Goal: Task Accomplishment & Management: Use online tool/utility

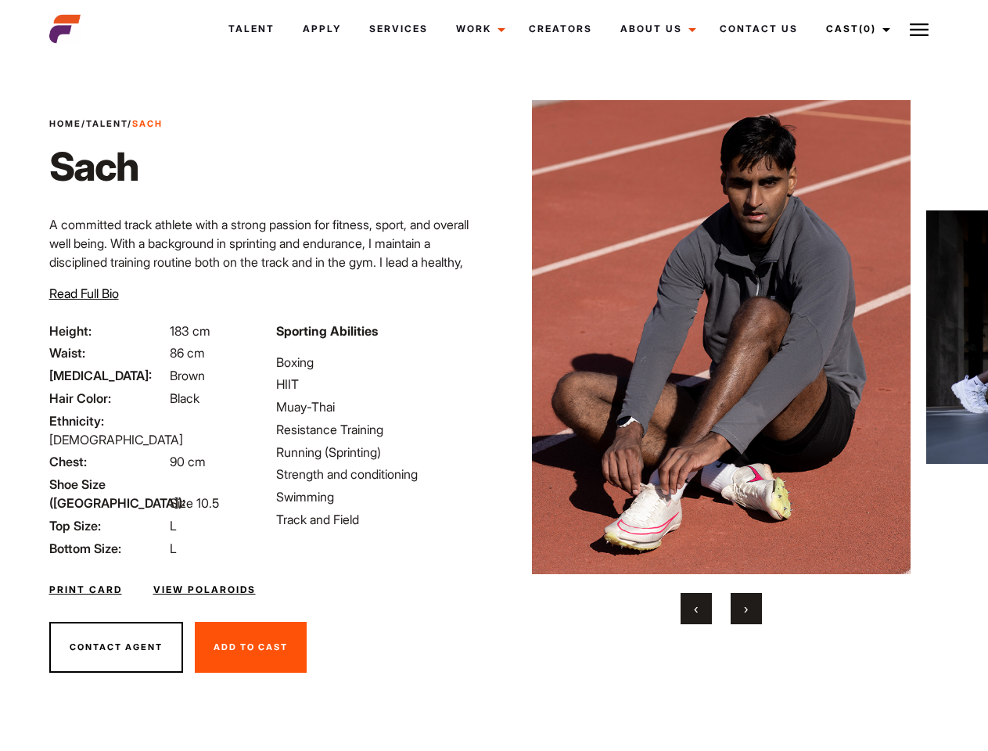
click at [855, 29] on link "Cast (0)" at bounding box center [856, 29] width 88 height 42
click at [920, 29] on img at bounding box center [919, 29] width 19 height 19
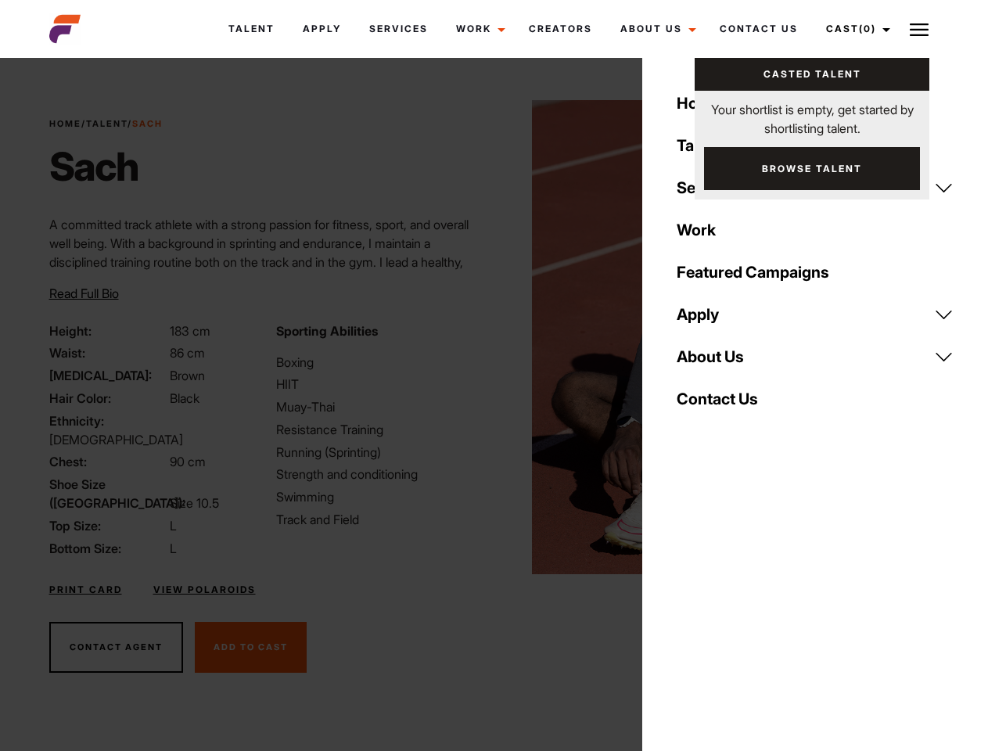
click at [721, 362] on img at bounding box center [722, 337] width 380 height 474
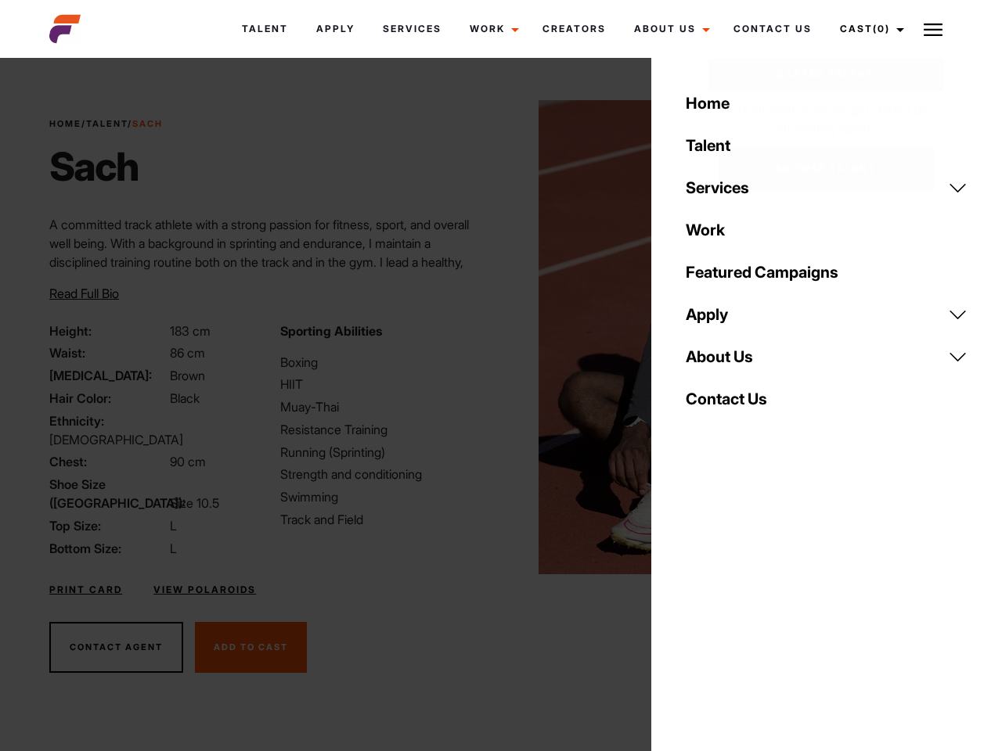
click at [494, 337] on div "Sporting Abilities Boxing HIIT Muay-Thai Resistance Training Running (Sprinting…" at bounding box center [386, 440] width 230 height 236
click at [697, 609] on button "‹" at bounding box center [705, 608] width 31 height 31
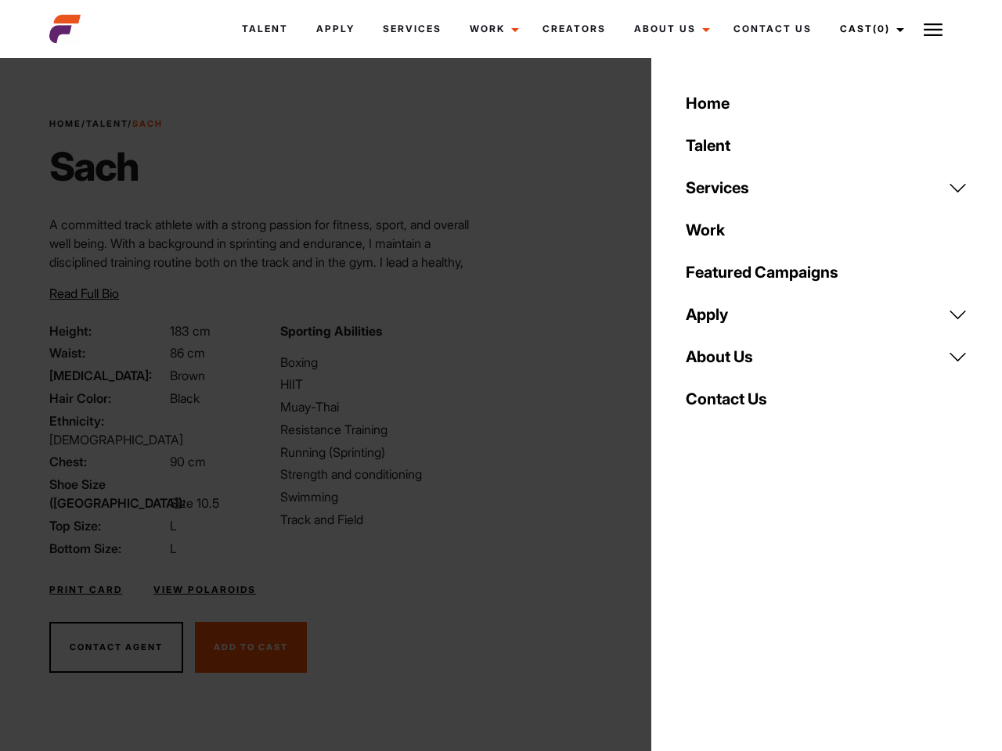
click at [747, 609] on div "Home Talent Services Talent Casting Photography Videography Creative Hair and M…" at bounding box center [826, 375] width 351 height 751
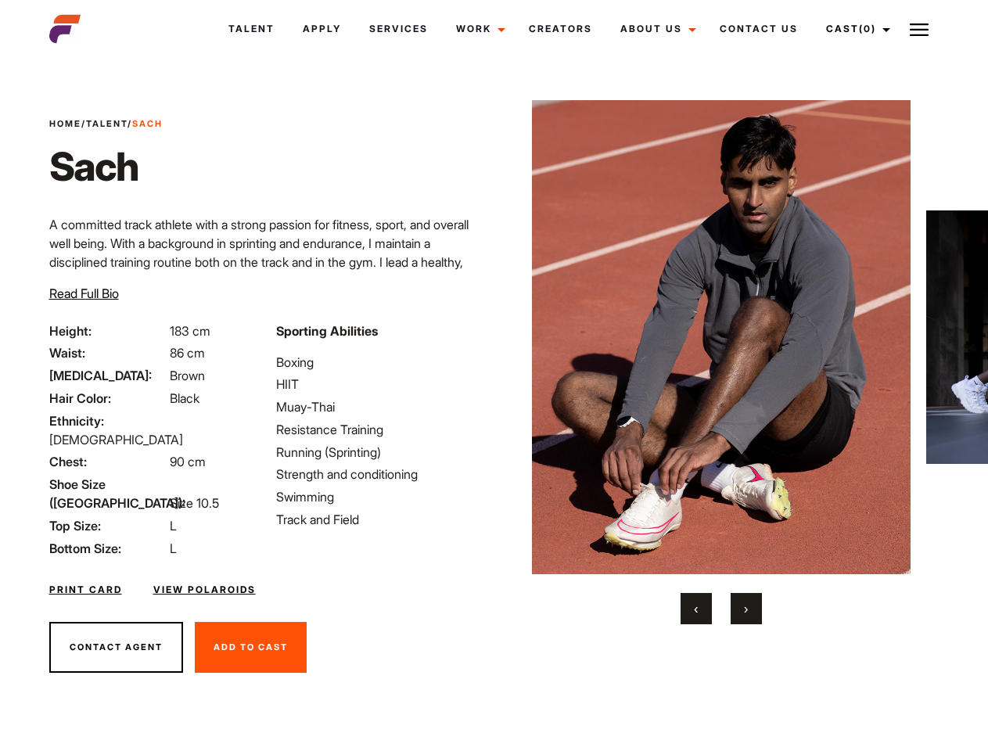
click at [855, 29] on link "Cast (0)" at bounding box center [856, 29] width 88 height 42
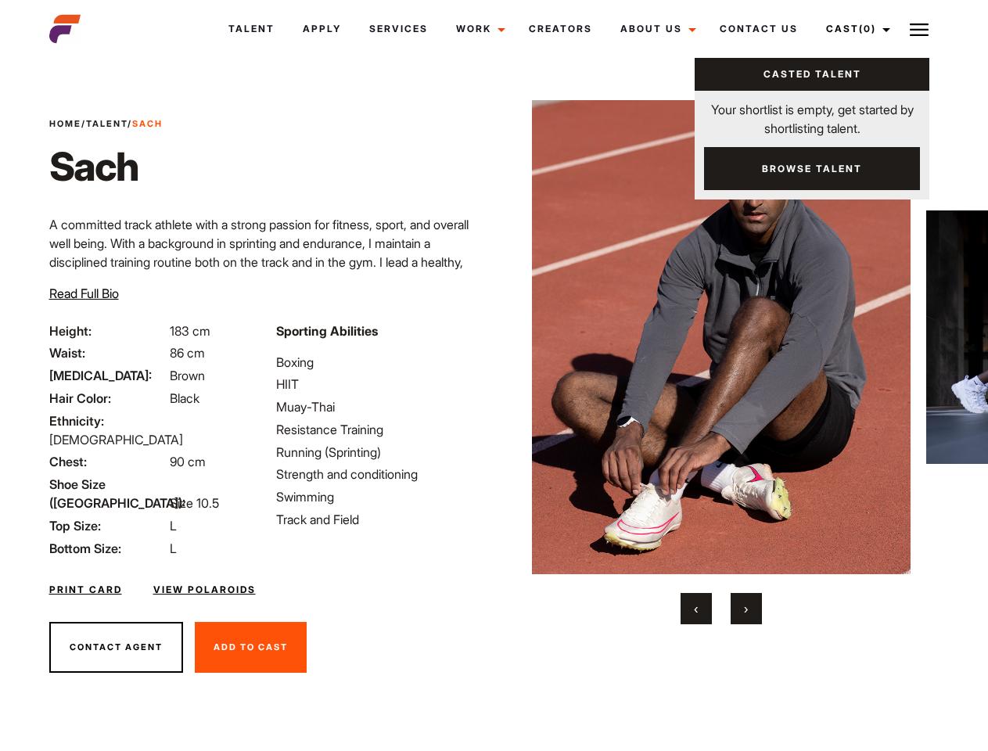
click at [920, 29] on img at bounding box center [919, 29] width 19 height 19
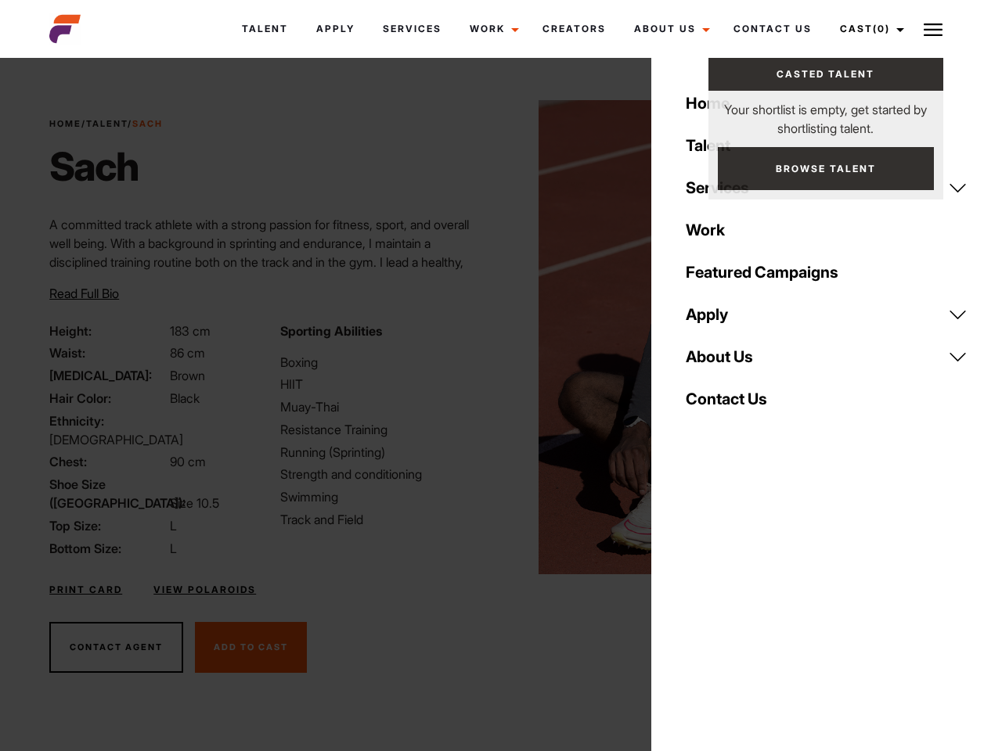
click at [721, 362] on img at bounding box center [728, 337] width 380 height 474
click at [494, 337] on div "Sporting Abilities Boxing HIIT Muay-Thai Resistance Training Running (Sprinting…" at bounding box center [386, 440] width 230 height 236
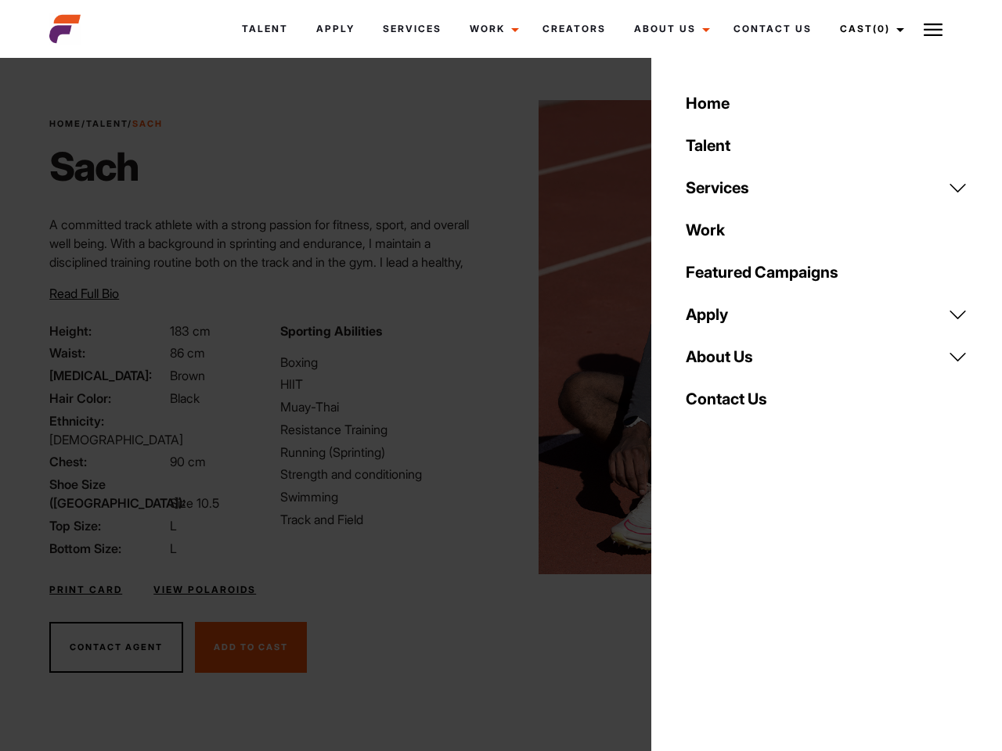
click at [697, 609] on button "‹" at bounding box center [705, 608] width 31 height 31
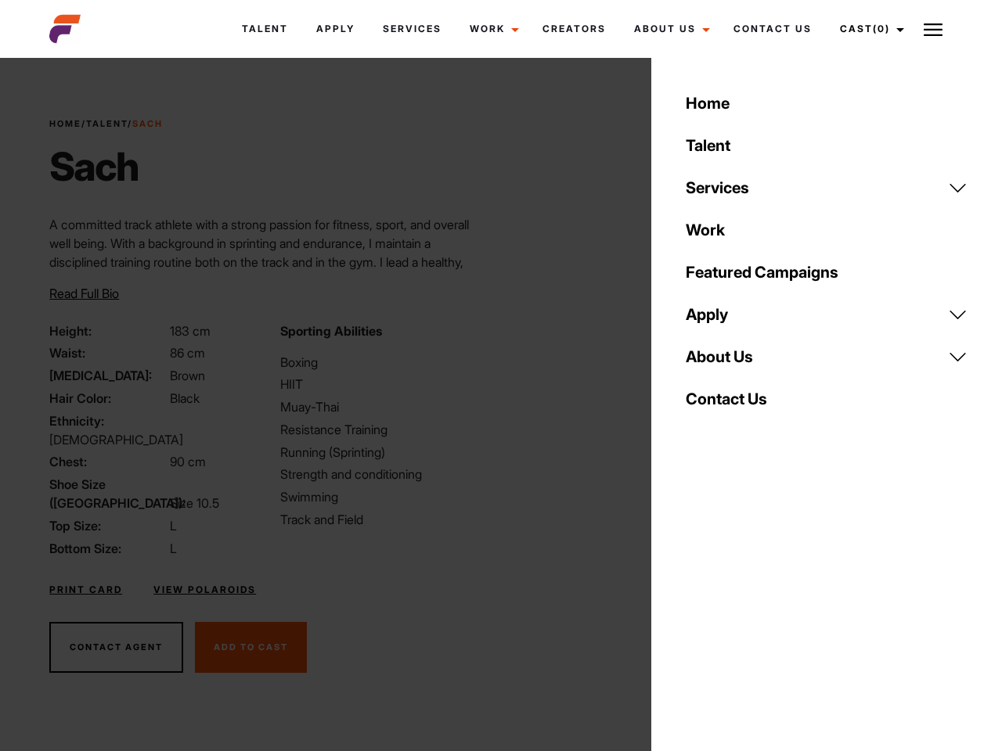
click at [747, 609] on button "›" at bounding box center [755, 608] width 31 height 31
